Goal: Task Accomplishment & Management: Use online tool/utility

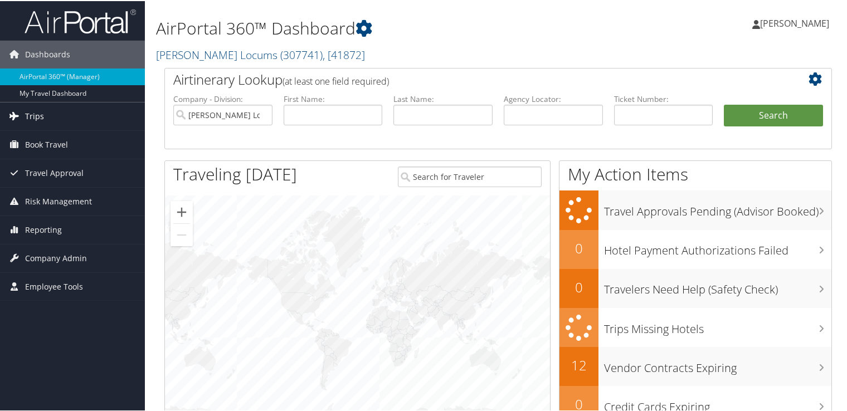
click at [67, 122] on link "Trips" at bounding box center [72, 115] width 145 height 28
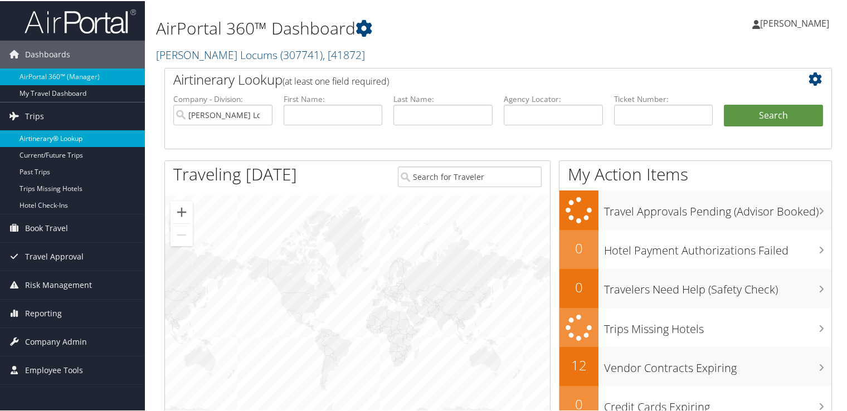
click at [88, 141] on link "Airtinerary® Lookup" at bounding box center [72, 137] width 145 height 17
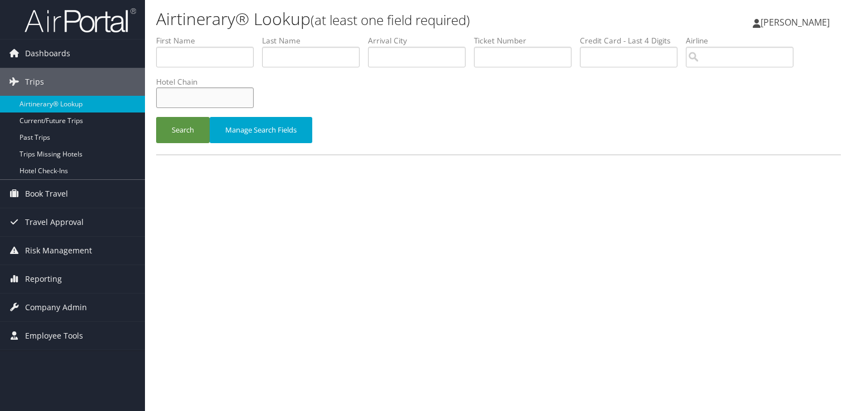
click at [198, 102] on input "text" at bounding box center [205, 98] width 98 height 21
type input "MC HOTEL"
click at [156, 117] on button "Search" at bounding box center [183, 130] width 54 height 26
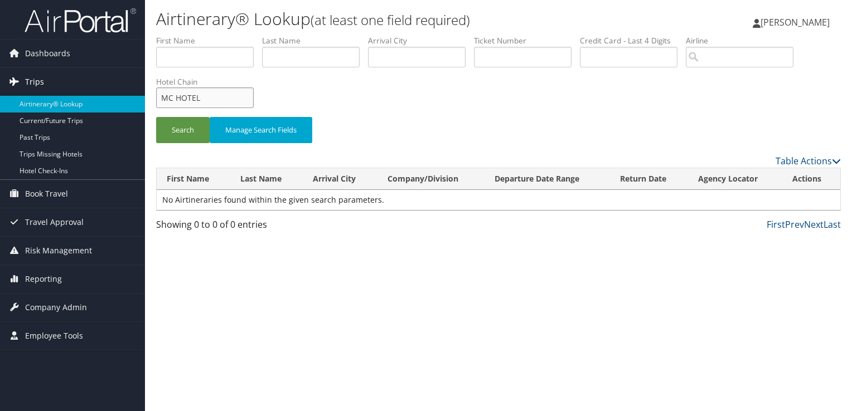
drag, startPoint x: 221, startPoint y: 92, endPoint x: 33, endPoint y: 90, distance: 187.3
click at [33, 90] on div "Dashboards AirPortal 360™ (Manager) My Travel Dashboard Trips Airtinerary® Look…" at bounding box center [426, 205] width 852 height 411
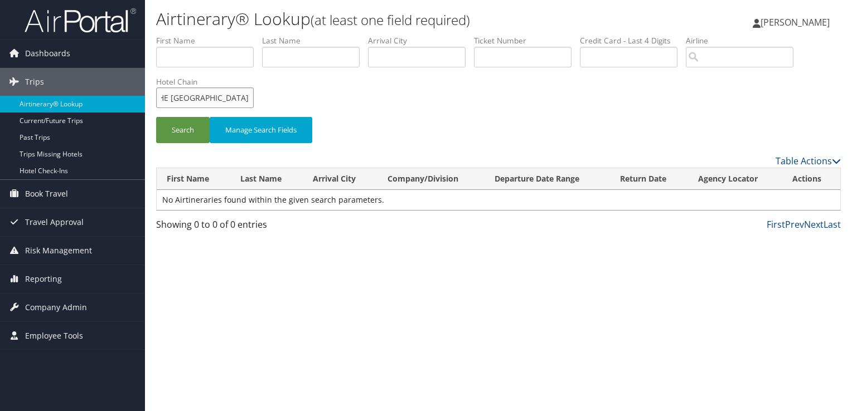
scroll to position [0, 32]
type input "THE [GEOGRAPHIC_DATA]"
click at [156, 117] on button "Search" at bounding box center [183, 130] width 54 height 26
click at [246, 91] on input "THE [GEOGRAPHIC_DATA]" at bounding box center [205, 98] width 98 height 21
